Goal: Task Accomplishment & Management: Use online tool/utility

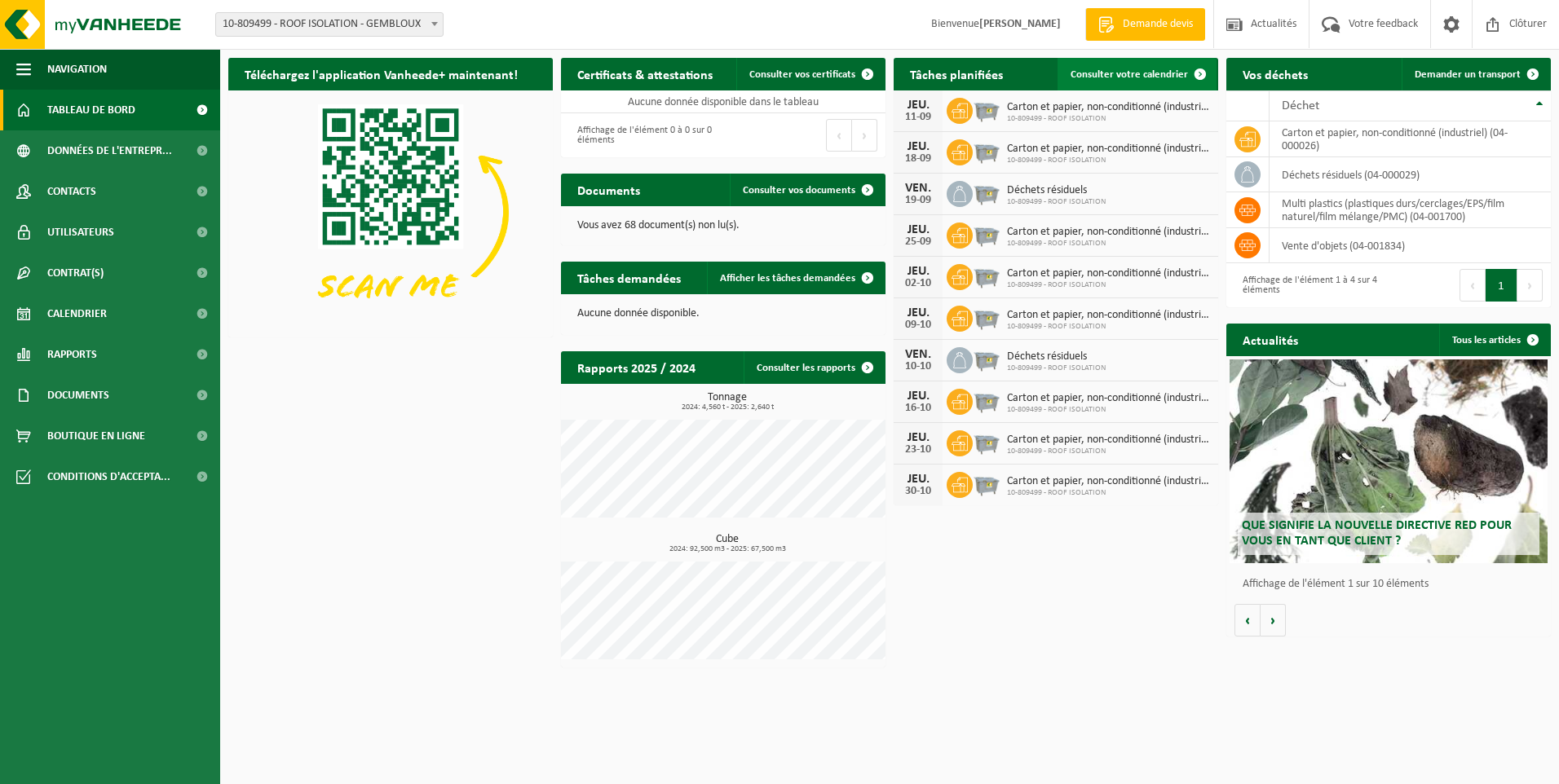
click at [1106, 73] on span "Consulter votre calendrier" at bounding box center [1129, 74] width 117 height 11
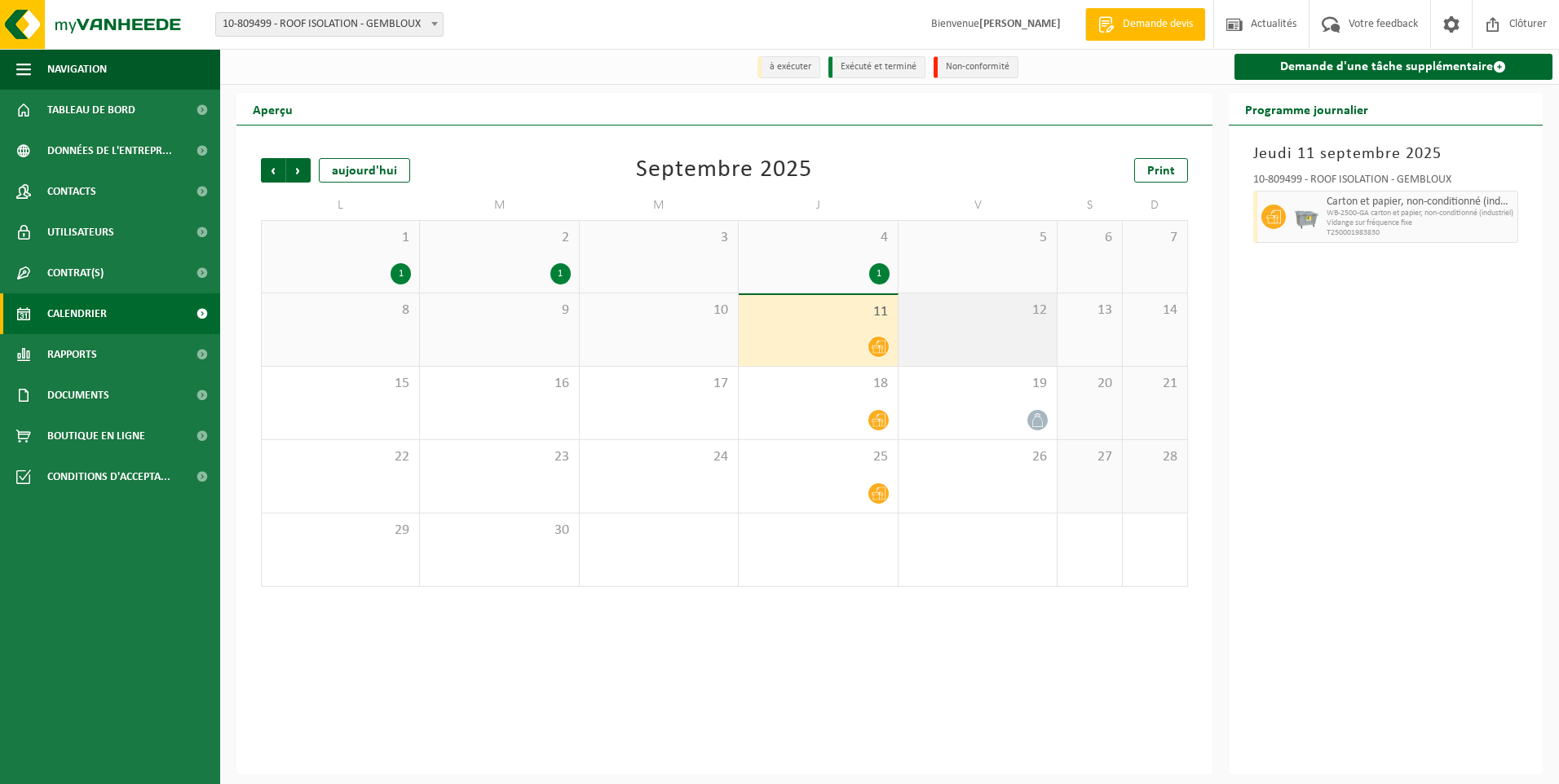
click at [989, 350] on div "12" at bounding box center [977, 329] width 158 height 72
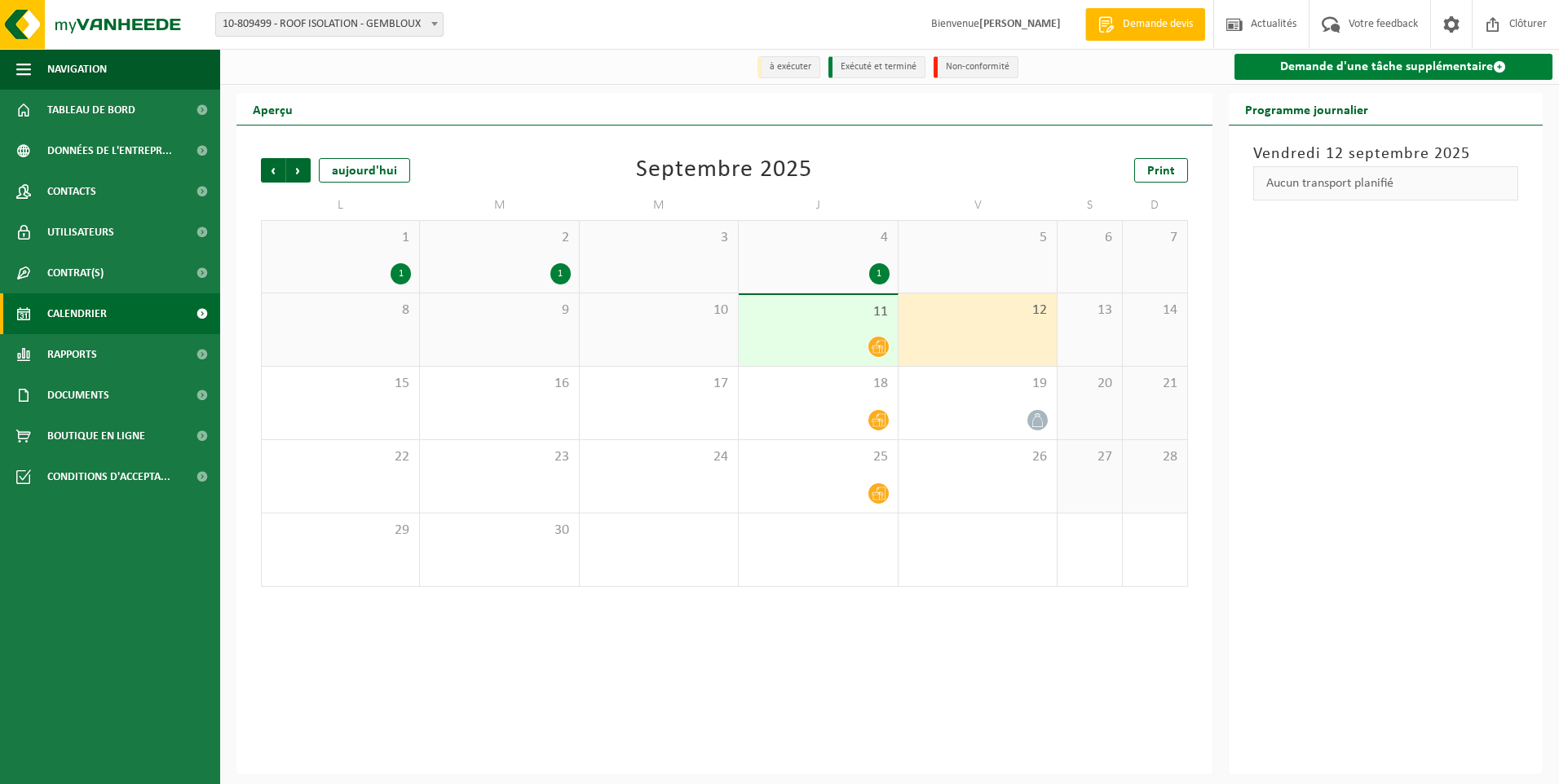
click at [1286, 69] on link "Demande d'une tâche supplémentaire" at bounding box center [1394, 66] width 319 height 26
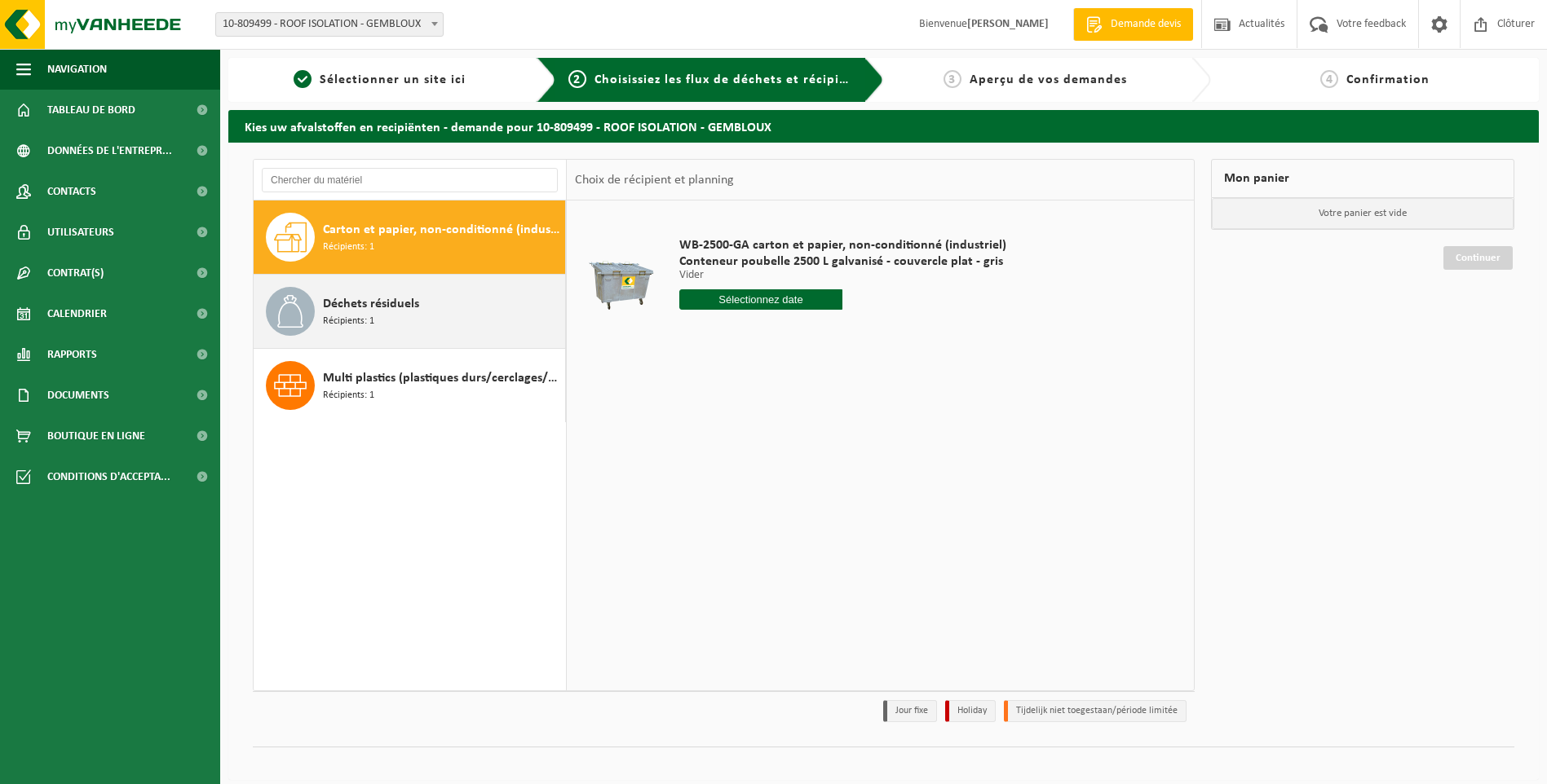
click at [450, 311] on div "Déchets résiduels Récipients: 1" at bounding box center [442, 311] width 238 height 49
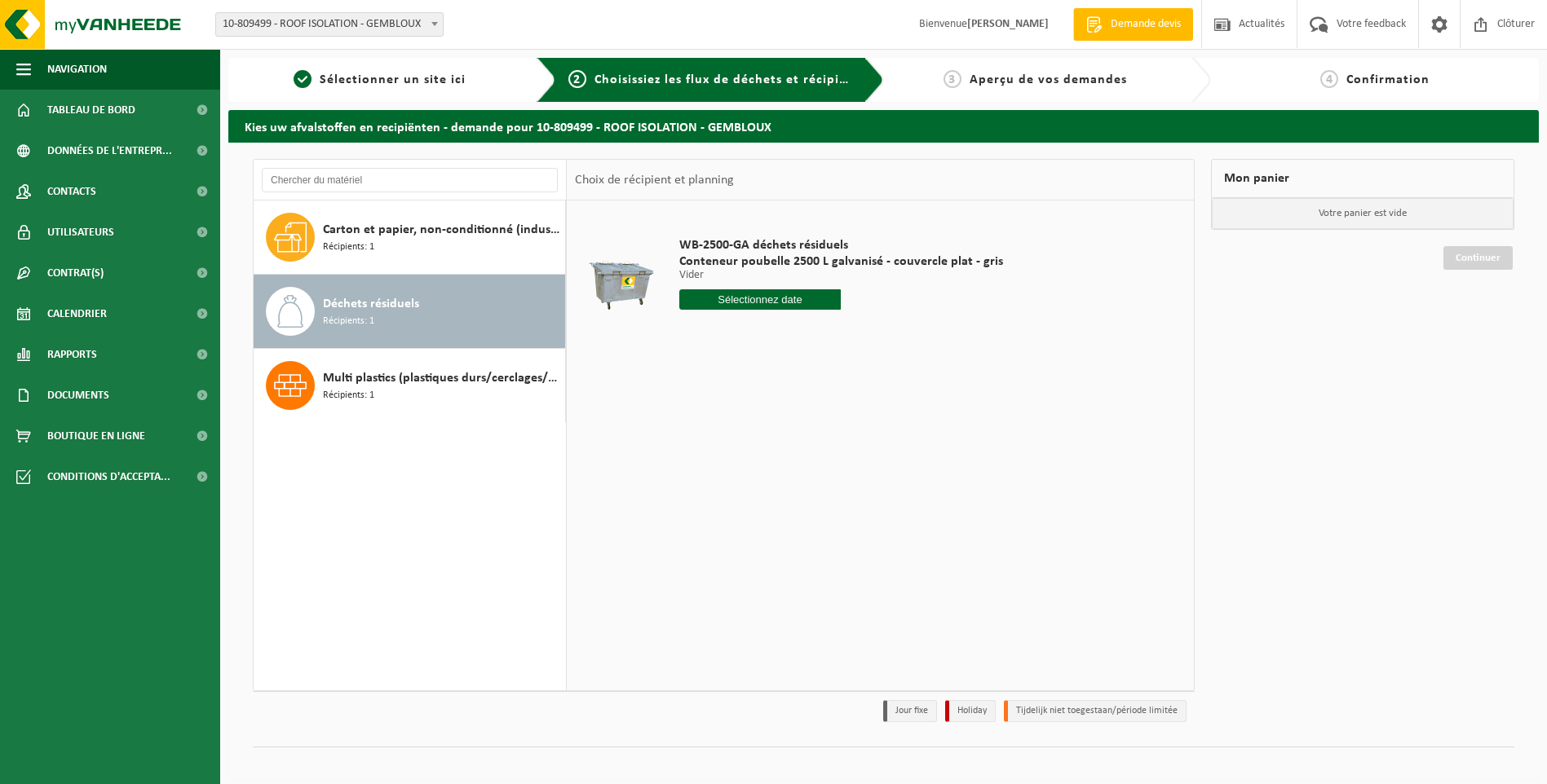
click at [786, 304] on input "text" at bounding box center [759, 299] width 162 height 21
click at [813, 419] on div "12" at bounding box center [808, 418] width 28 height 26
type input "à partir de 2025-09-12"
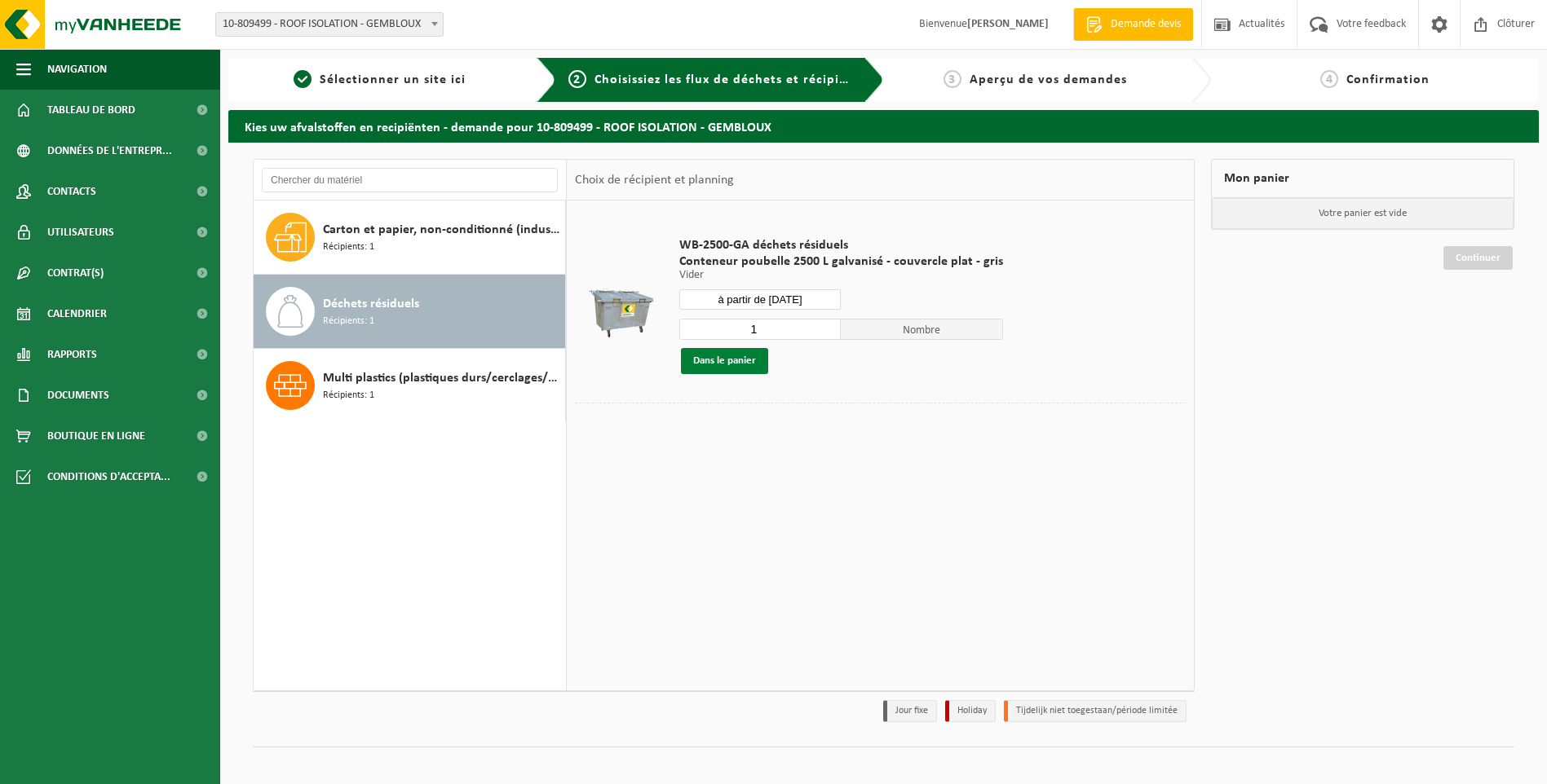
click at [739, 365] on button "Dans le panier" at bounding box center [724, 360] width 87 height 26
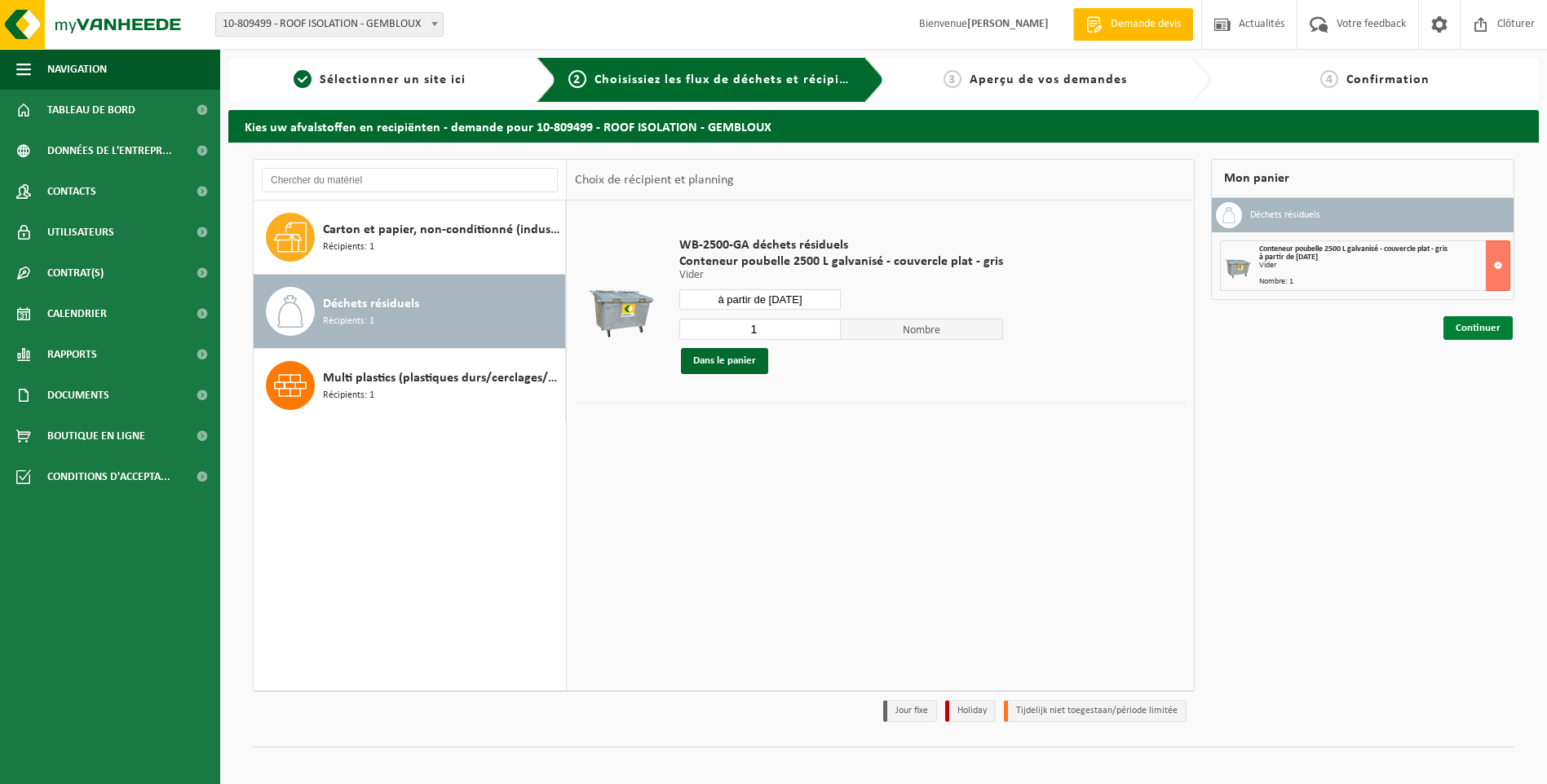
click at [1466, 327] on link "Continuer" at bounding box center [1477, 328] width 69 height 23
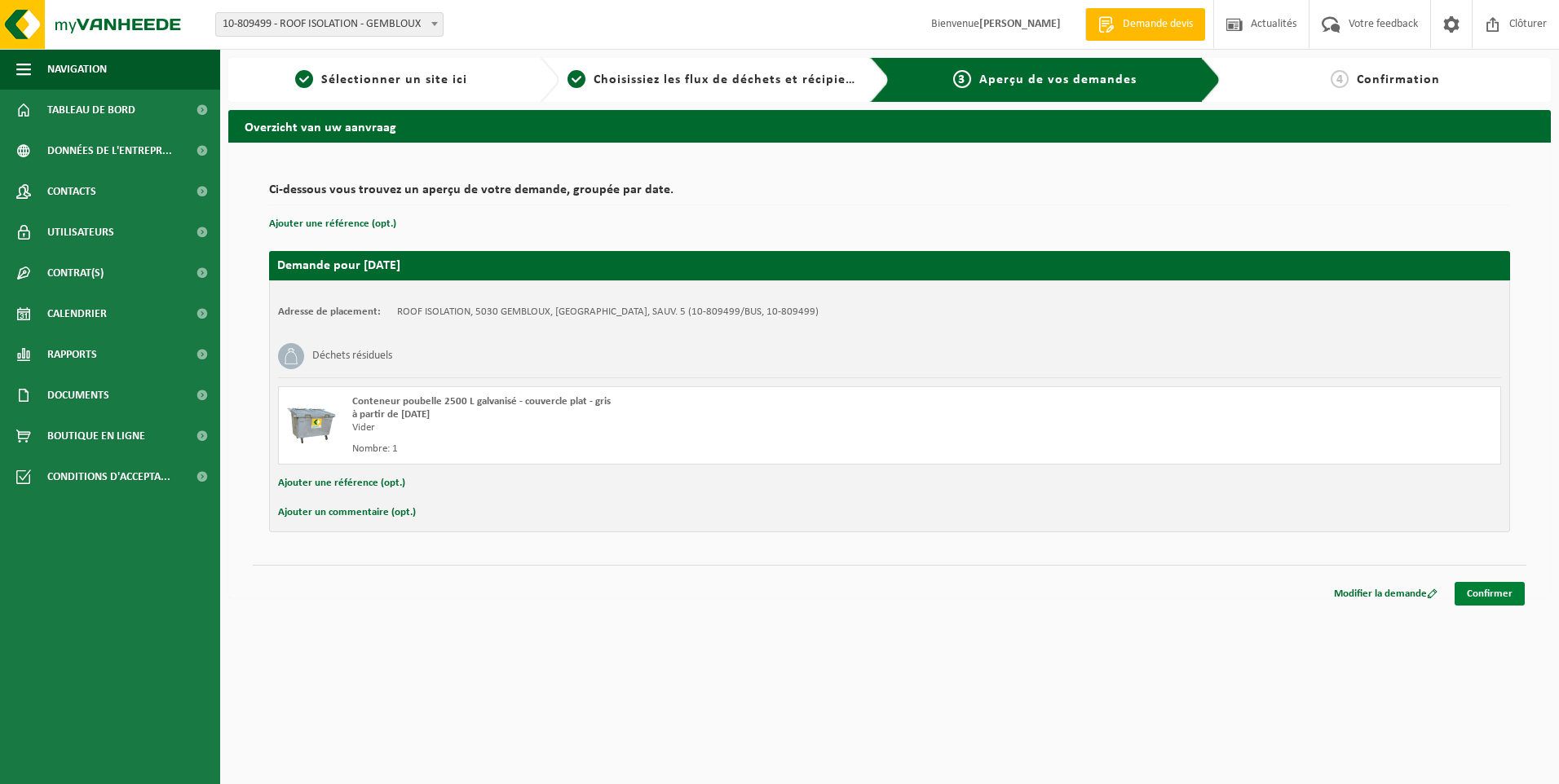
click at [1477, 594] on link "Confirmer" at bounding box center [1490, 594] width 70 height 23
click at [1493, 592] on link "Confirmer" at bounding box center [1490, 594] width 70 height 23
